Goal: Task Accomplishment & Management: Manage account settings

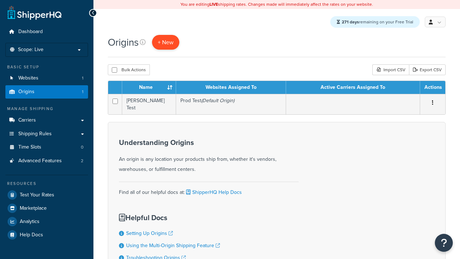
click at [166, 42] on span "+ New" at bounding box center [166, 42] width 16 height 8
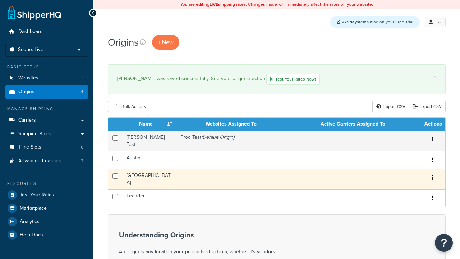
click at [433, 176] on icon "button" at bounding box center [432, 177] width 1 height 5
click at [0, 0] on link "Edit" at bounding box center [0, 0] width 0 height 0
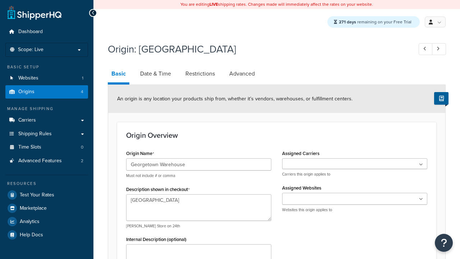
select select "43"
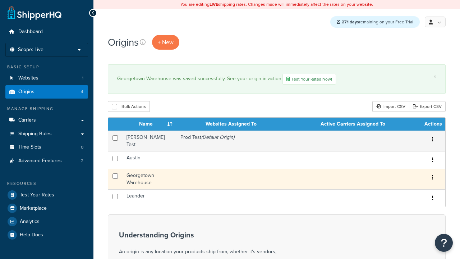
click at [433, 176] on icon "button" at bounding box center [432, 177] width 1 height 5
click at [0, 0] on link "Delete" at bounding box center [0, 0] width 0 height 0
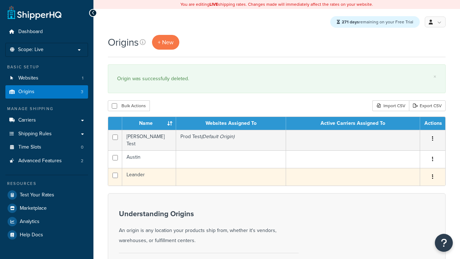
click at [433, 175] on icon "button" at bounding box center [432, 176] width 1 height 5
click at [0, 0] on link "Duplicate" at bounding box center [0, 0] width 0 height 0
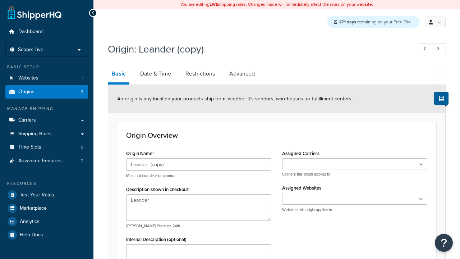
select select "43"
